Goal: Task Accomplishment & Management: Use online tool/utility

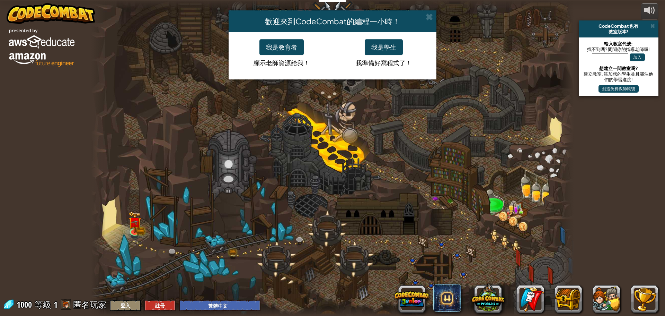
select select "zh-HANT"
click at [363, 46] on div "我是學生 我準備好寫程式了！" at bounding box center [383, 55] width 102 height 33
click at [369, 45] on button "我是學生" at bounding box center [384, 47] width 38 height 16
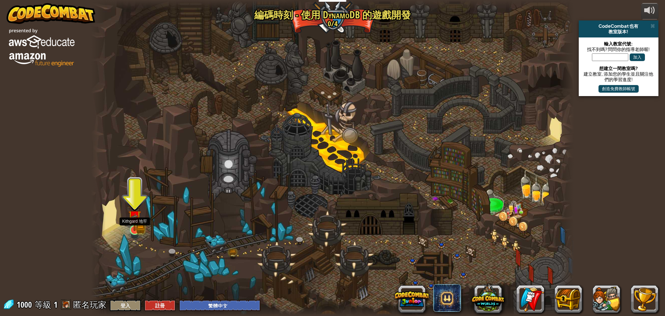
click at [131, 224] on img at bounding box center [134, 216] width 13 height 28
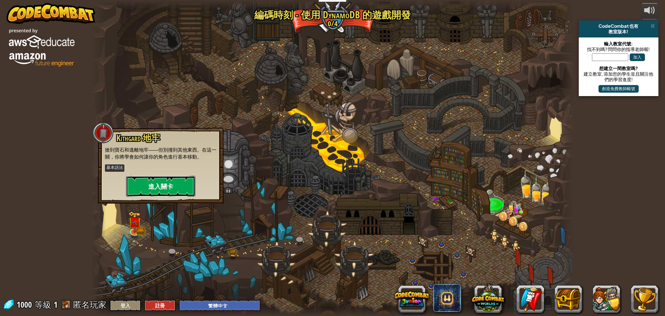
click at [186, 186] on button "進入關卡" at bounding box center [160, 186] width 69 height 21
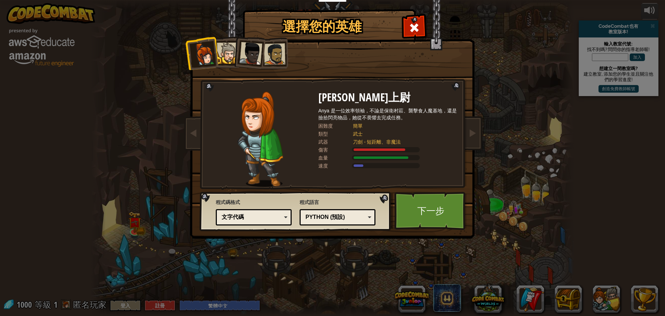
click at [234, 57] on li at bounding box center [249, 52] width 34 height 34
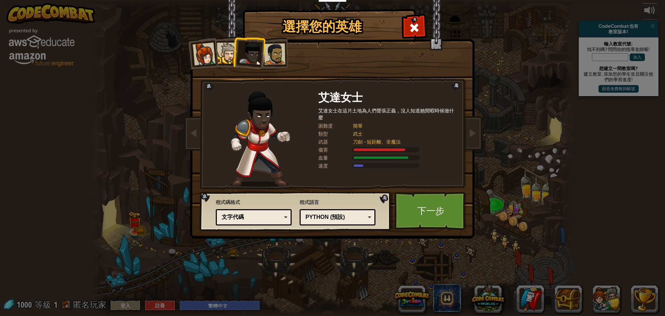
click at [226, 57] on div at bounding box center [227, 53] width 21 height 21
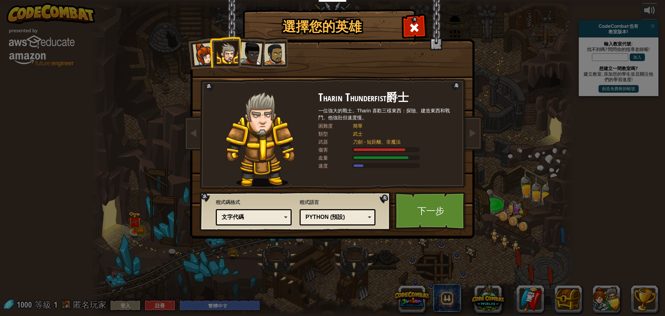
click at [256, 57] on div at bounding box center [250, 53] width 23 height 23
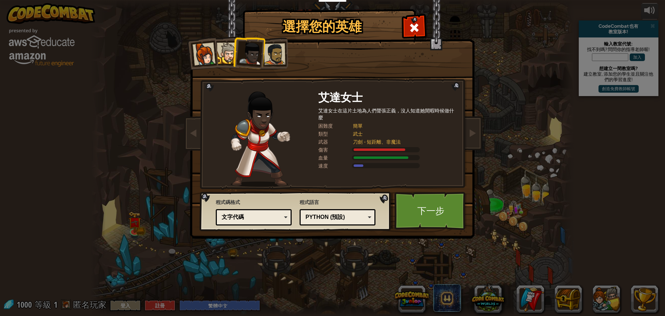
click at [277, 58] on div at bounding box center [274, 53] width 21 height 21
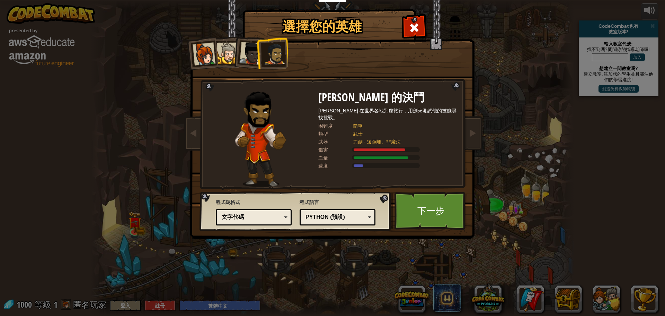
click at [251, 62] on div at bounding box center [250, 53] width 23 height 23
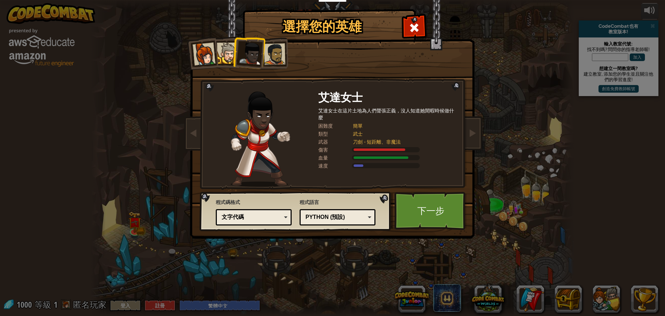
click at [203, 56] on div at bounding box center [204, 54] width 23 height 23
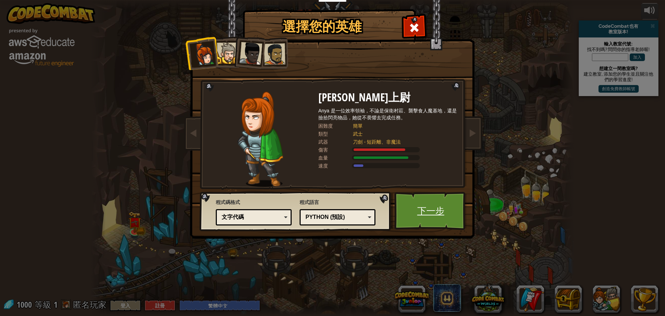
click at [427, 196] on link "下一步" at bounding box center [430, 211] width 72 height 38
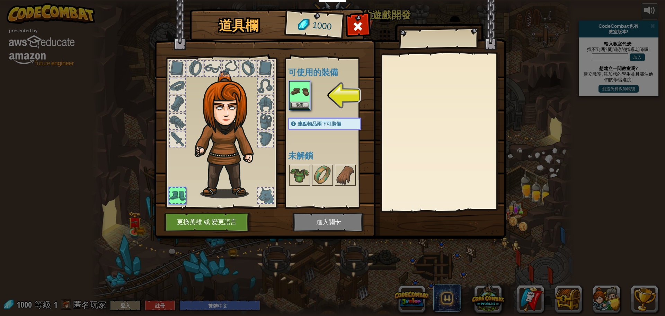
click at [287, 84] on div "可使用的裝備 裝備 連點物品兩下可裝備 未解鎖" at bounding box center [327, 132] width 85 height 151
click at [290, 88] on img at bounding box center [299, 91] width 19 height 19
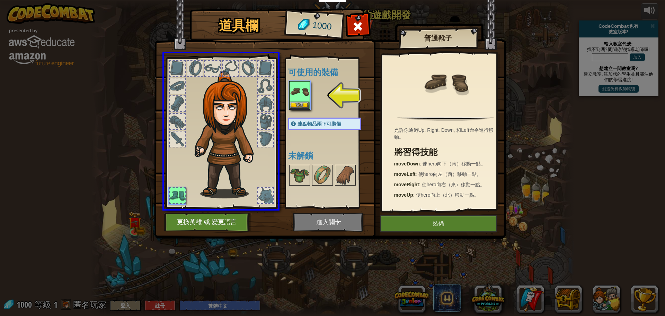
drag, startPoint x: 292, startPoint y: 91, endPoint x: 233, endPoint y: 159, distance: 89.9
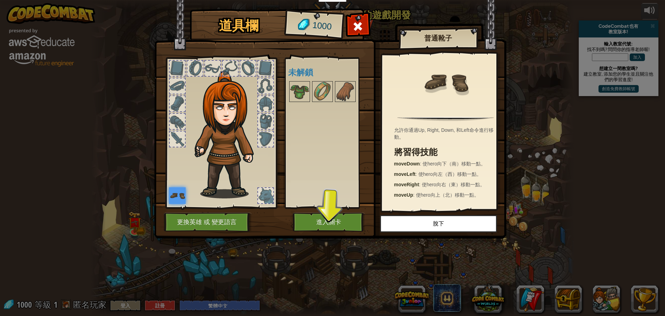
drag, startPoint x: 317, startPoint y: 142, endPoint x: 312, endPoint y: 147, distance: 7.6
click at [312, 147] on div "可使用的裝備 裝備 連點物品兩下可裝備 未解鎖" at bounding box center [331, 133] width 87 height 144
click at [317, 222] on button "進入關卡" at bounding box center [329, 221] width 72 height 19
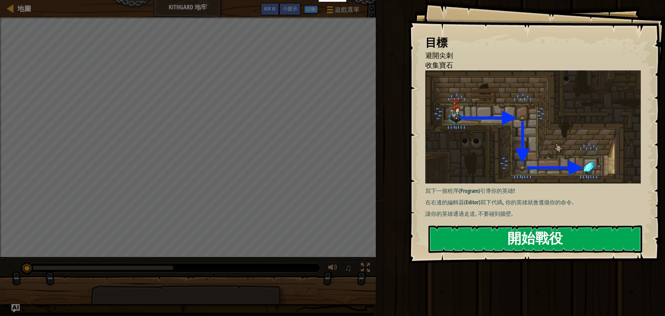
click at [491, 236] on button "開始戰役" at bounding box center [535, 238] width 214 height 27
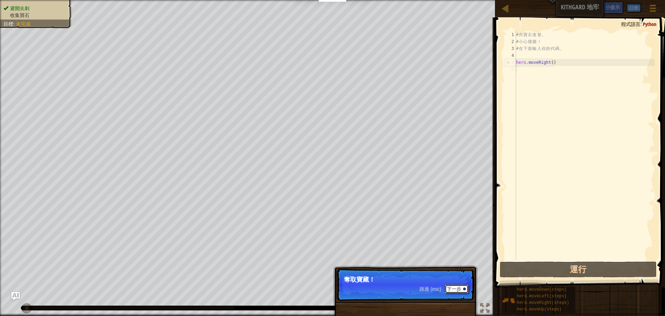
click at [459, 285] on button "下一步" at bounding box center [457, 288] width 24 height 9
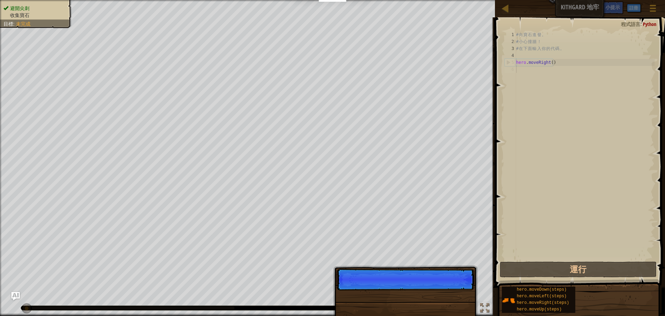
scroll to position [3, 0]
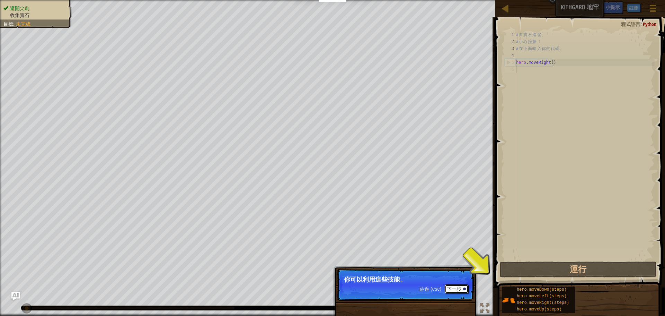
click at [462, 288] on button "下一步" at bounding box center [457, 288] width 24 height 9
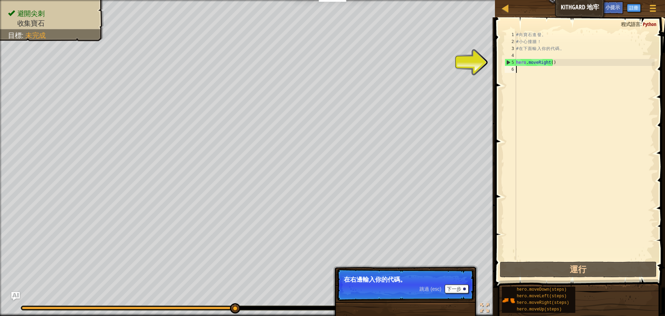
type textarea "s"
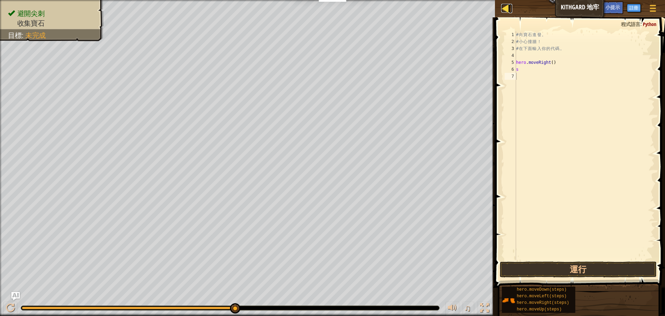
click at [506, 6] on div at bounding box center [505, 8] width 9 height 9
select select "zh-HANT"
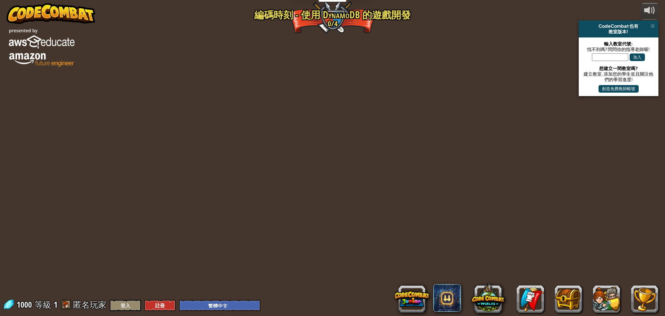
select select "zh-HANT"
